Goal: Check status: Check status

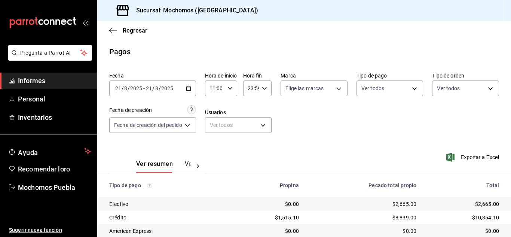
scroll to position [107, 0]
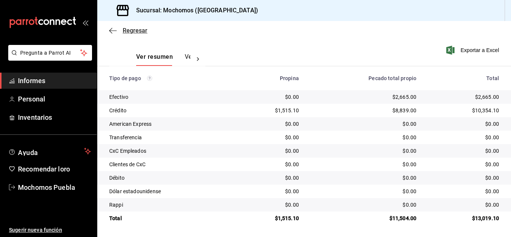
click at [110, 30] on icon "button" at bounding box center [112, 30] width 7 height 7
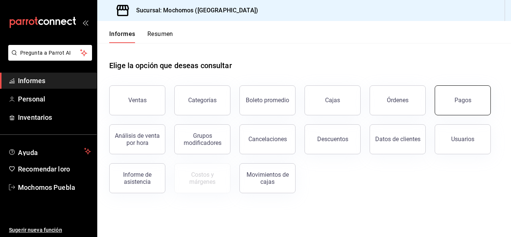
click at [454, 104] on button "Pagos" at bounding box center [462, 100] width 56 height 30
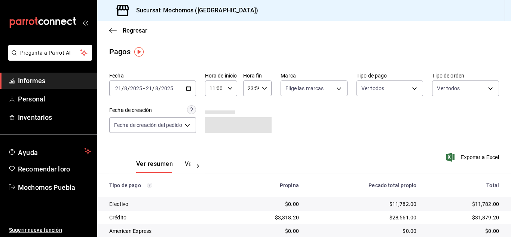
click at [191, 88] on icon "button" at bounding box center [188, 88] width 5 height 5
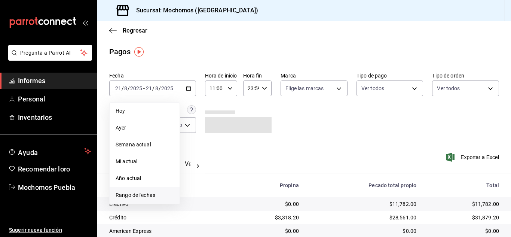
click at [150, 193] on font "Rango de fechas" at bounding box center [136, 195] width 40 height 6
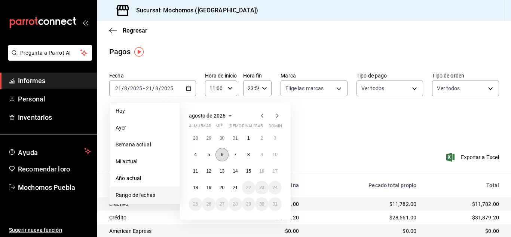
click at [223, 154] on button "6" at bounding box center [221, 154] width 13 height 13
click at [231, 154] on button "7" at bounding box center [234, 154] width 13 height 13
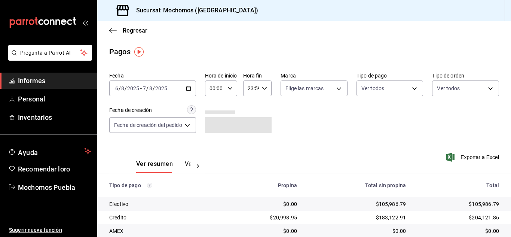
click at [232, 89] on \(Stroke\) "button" at bounding box center [229, 88] width 4 height 3
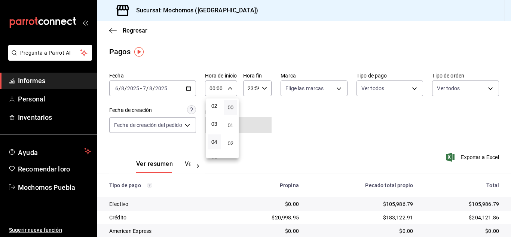
scroll to position [75, 0]
click at [215, 122] on font "05" at bounding box center [214, 122] width 6 height 6
type input "05:00"
click at [275, 115] on div at bounding box center [255, 118] width 511 height 237
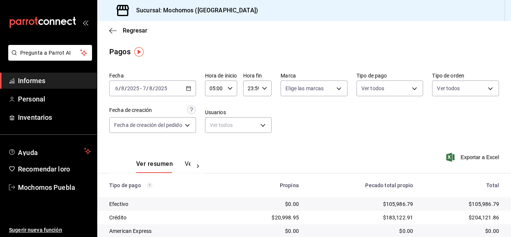
click at [265, 90] on icon "button" at bounding box center [264, 88] width 5 height 5
click at [253, 107] on font "00" at bounding box center [251, 107] width 6 height 6
click at [251, 142] on font "02" at bounding box center [251, 143] width 6 height 6
click at [252, 124] on font "03" at bounding box center [251, 124] width 6 height 6
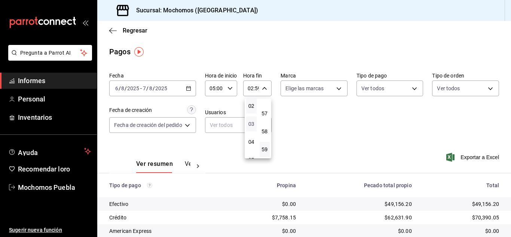
type input "03:59"
click at [302, 126] on div at bounding box center [255, 118] width 511 height 237
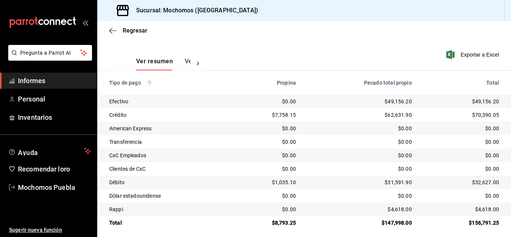
scroll to position [107, 0]
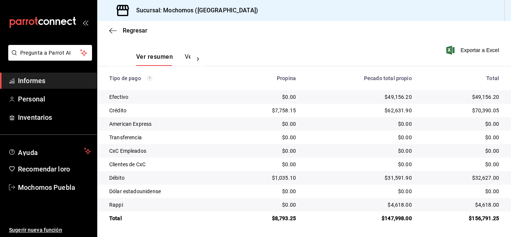
click at [421, 145] on td "$0.00" at bounding box center [464, 150] width 93 height 13
